Goal: Information Seeking & Learning: Learn about a topic

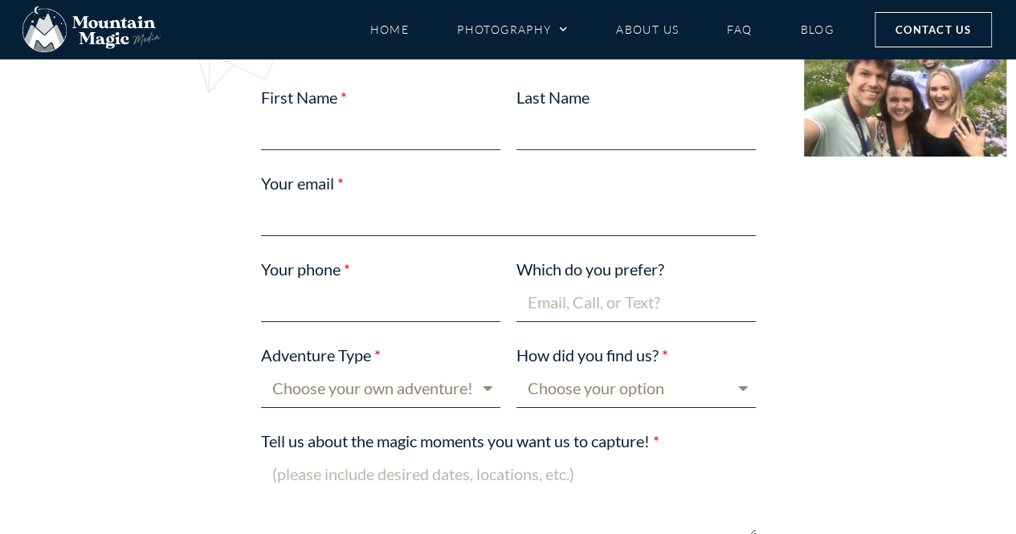
scroll to position [5756, 0]
click at [480, 369] on select "Choose your own adventure! Proposal Engagement Elopement Wedding Boudoir Family…" at bounding box center [380, 388] width 239 height 38
click at [110, 219] on div at bounding box center [119, 511] width 186 height 886
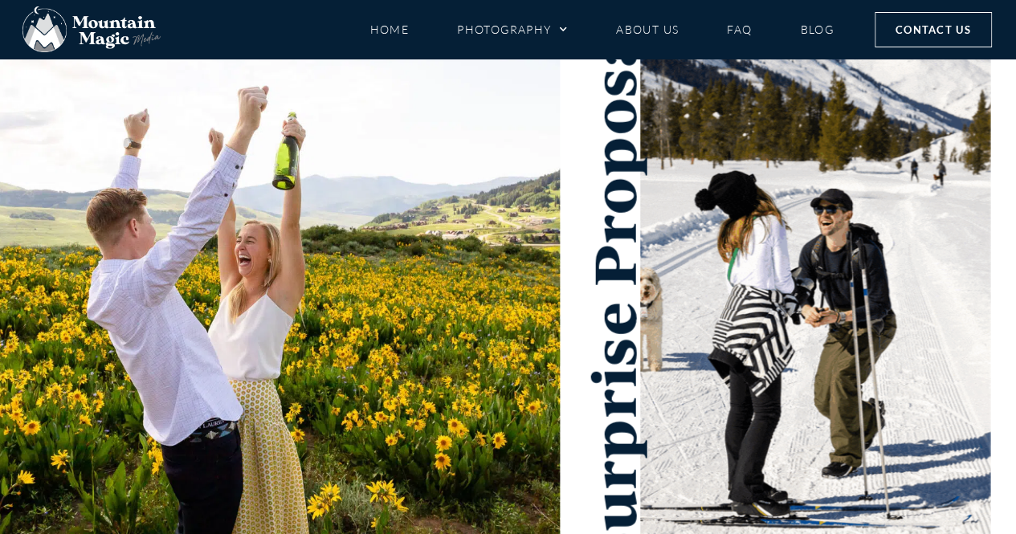
scroll to position [94, 0]
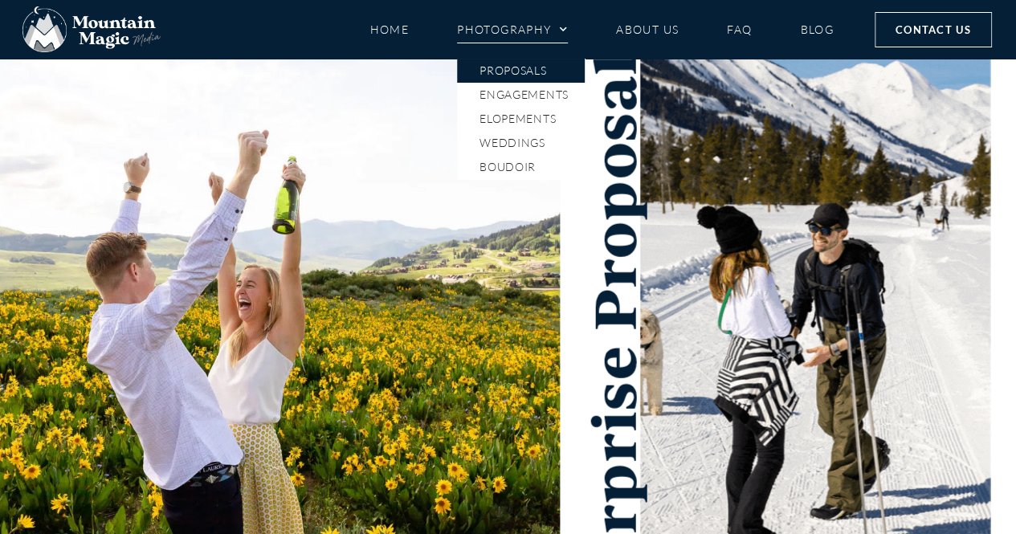
click at [517, 70] on link "Proposals" at bounding box center [521, 71] width 128 height 24
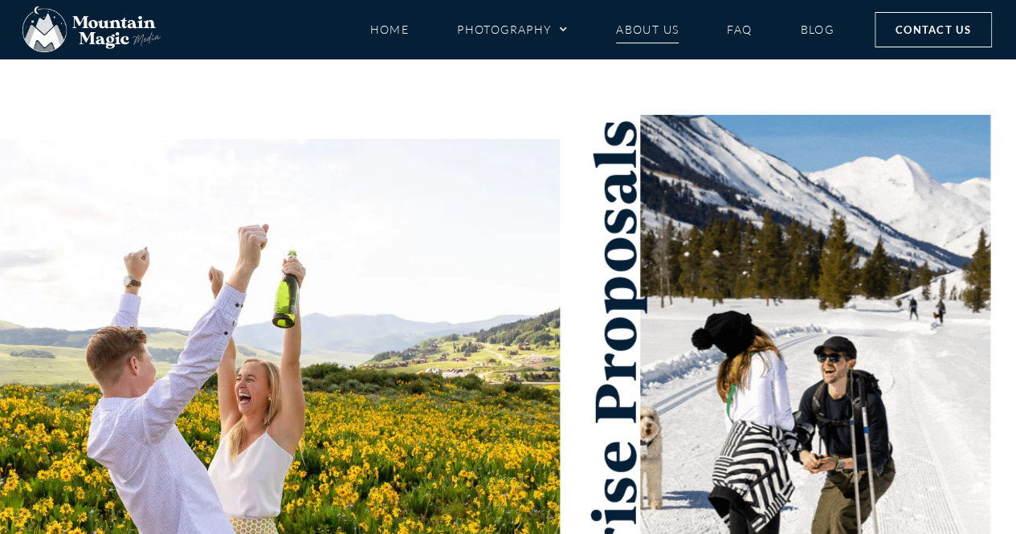
click at [621, 31] on link "About Us" at bounding box center [647, 29] width 63 height 28
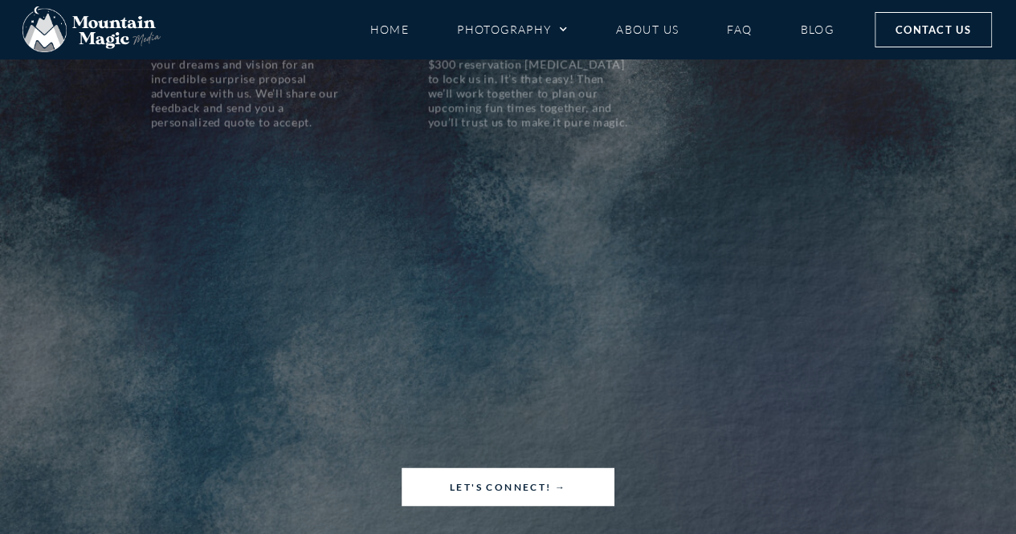
scroll to position [1236, 0]
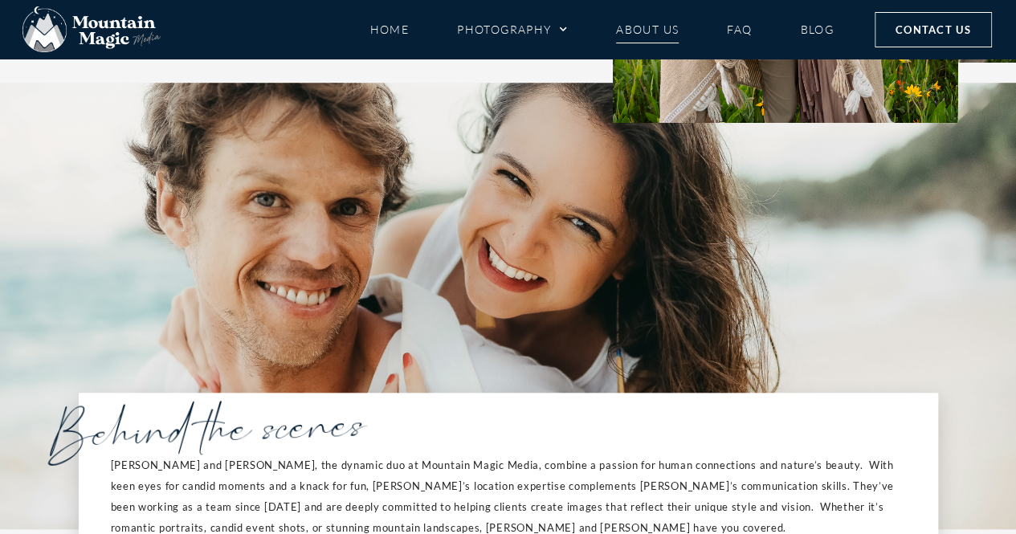
scroll to position [289, 0]
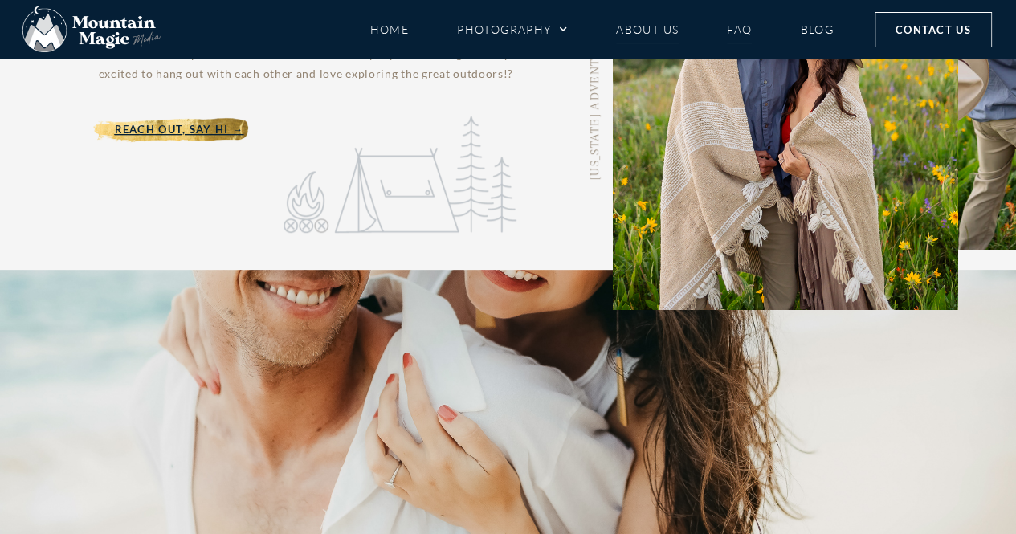
click at [729, 19] on link "FAQ" at bounding box center [739, 29] width 25 height 28
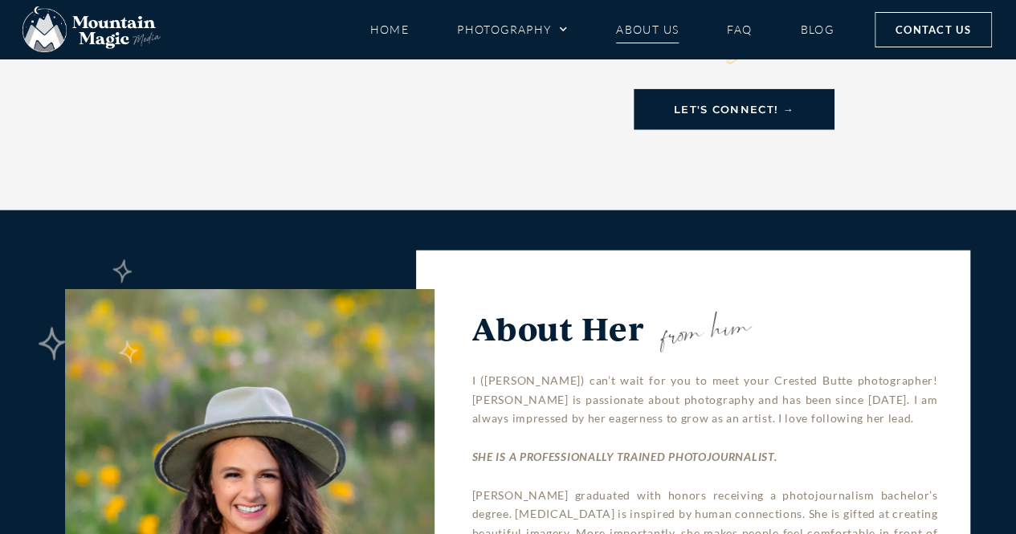
scroll to position [2161, 0]
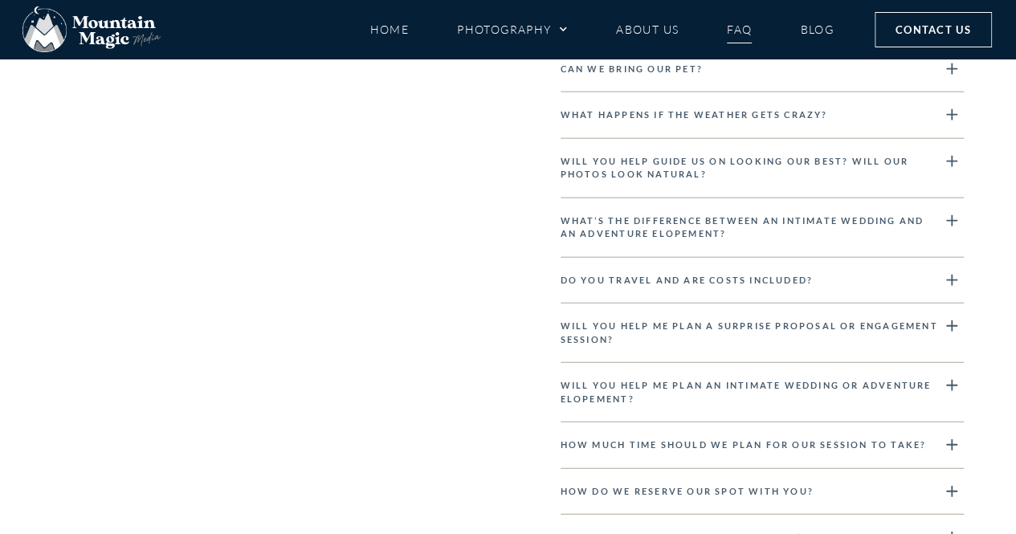
scroll to position [1872, 0]
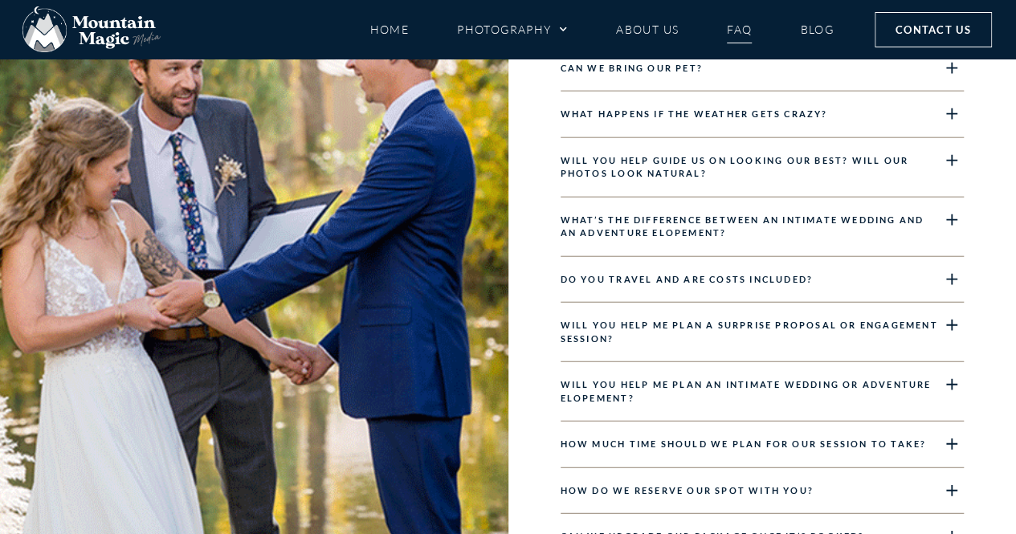
click at [904, 124] on div "What happens if the weather gets crazy?" at bounding box center [762, 115] width 404 height 47
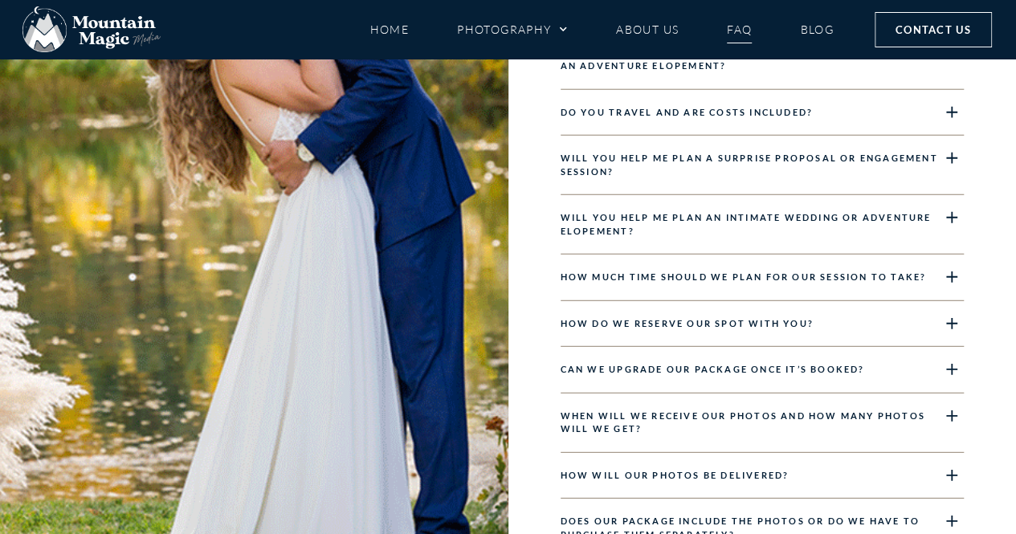
scroll to position [2064, 0]
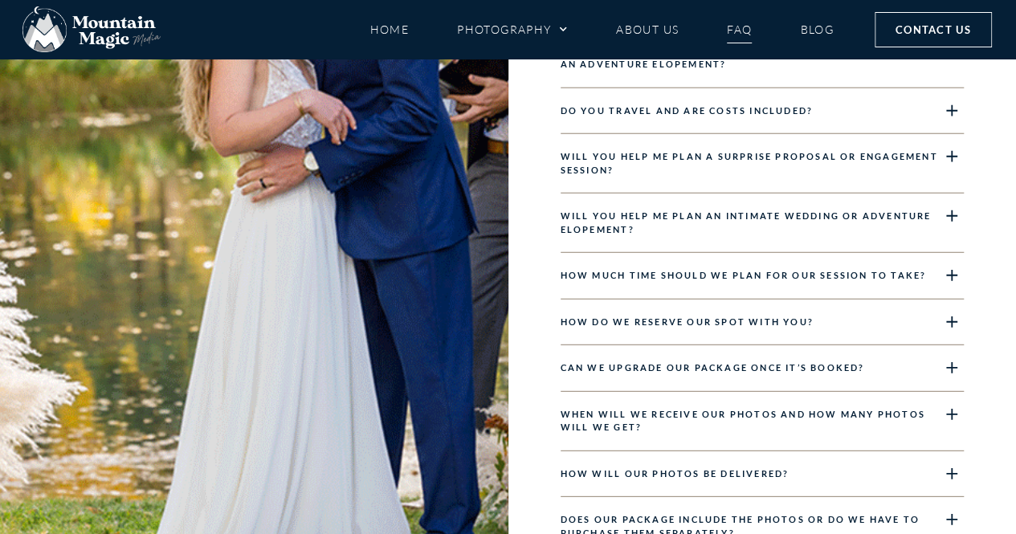
click at [879, 115] on div "Do you travel and are costs included?" at bounding box center [762, 111] width 404 height 47
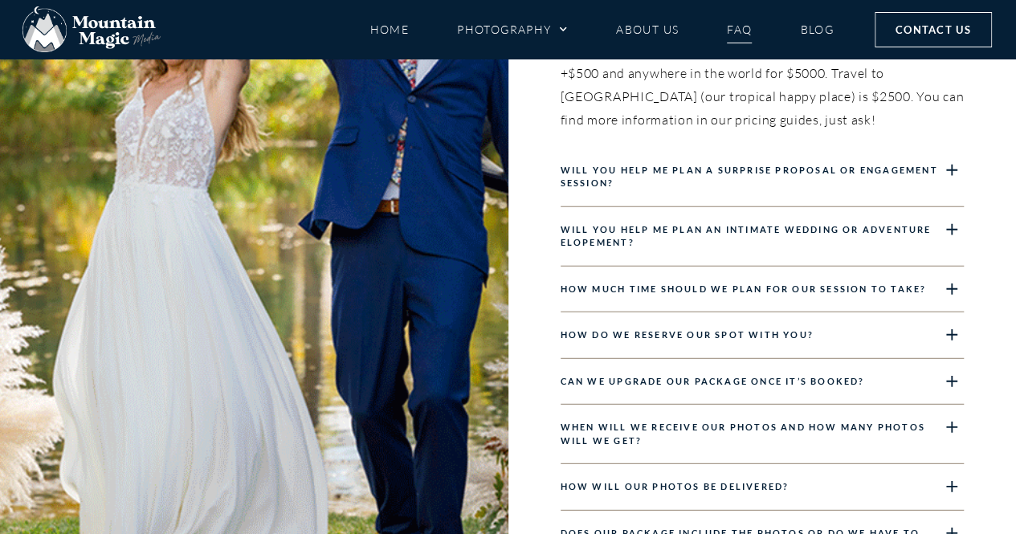
scroll to position [2006, 0]
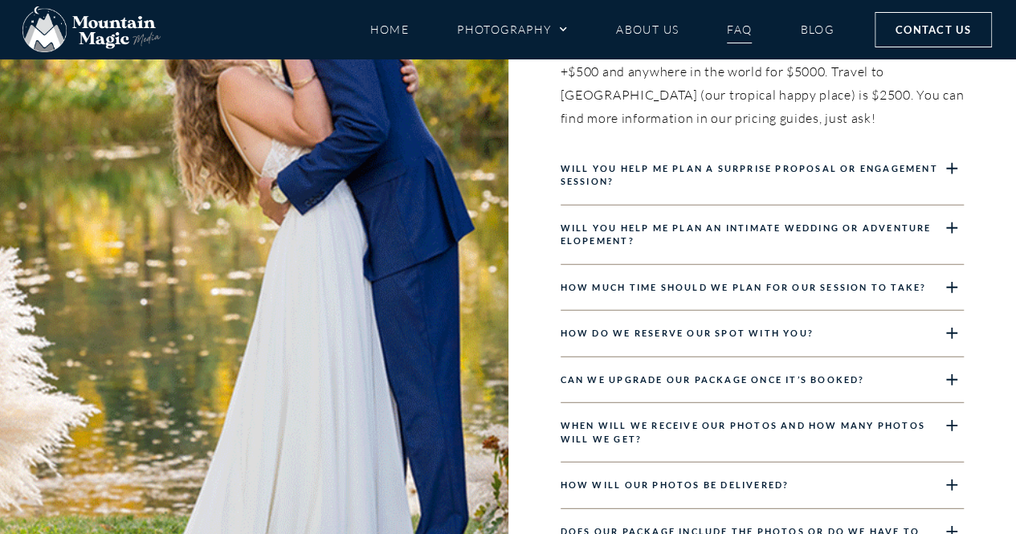
click at [793, 179] on div "Will you help me plan a surprise proposal or engagement session?" at bounding box center [762, 175] width 404 height 59
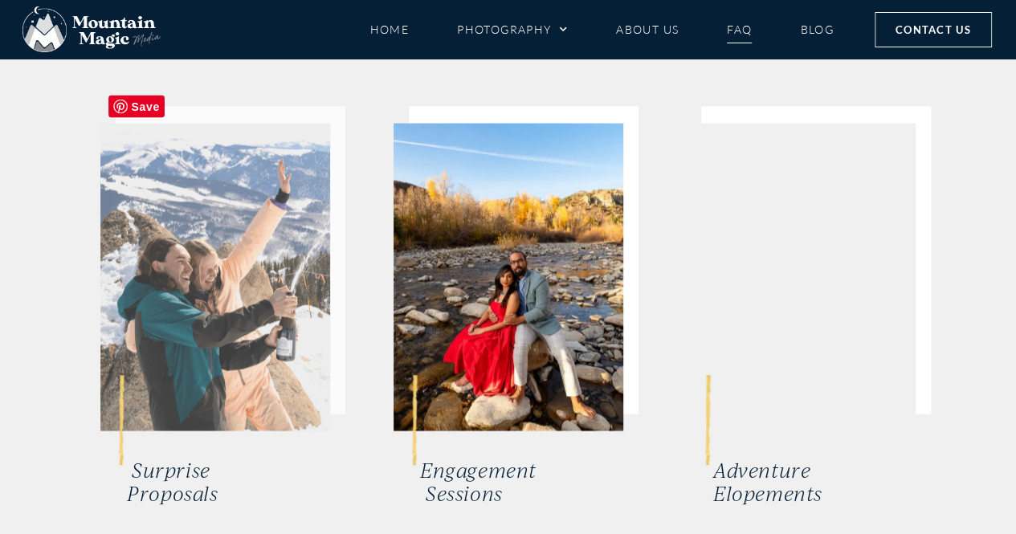
scroll to position [4553, 0]
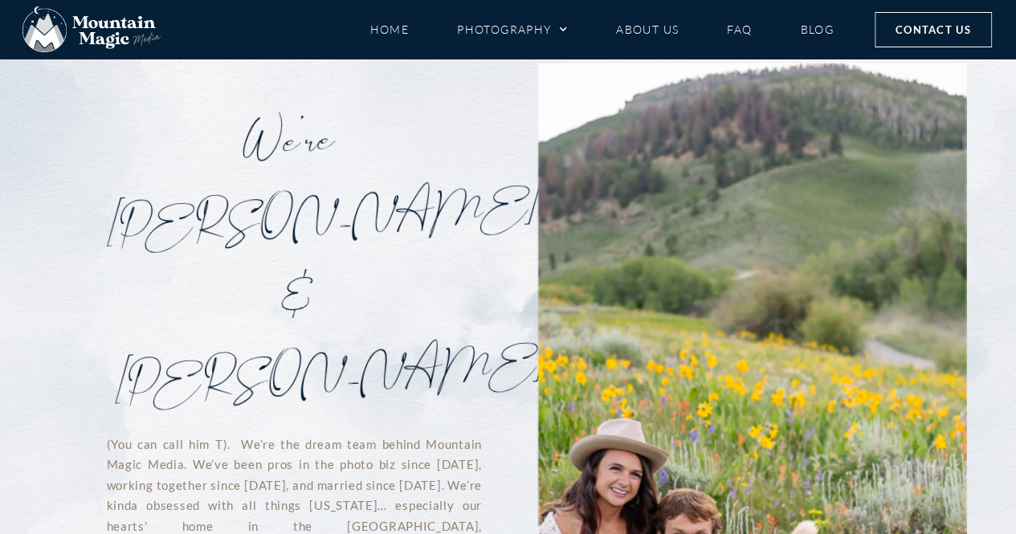
scroll to position [2094, 0]
